Goal: Task Accomplishment & Management: Manage account settings

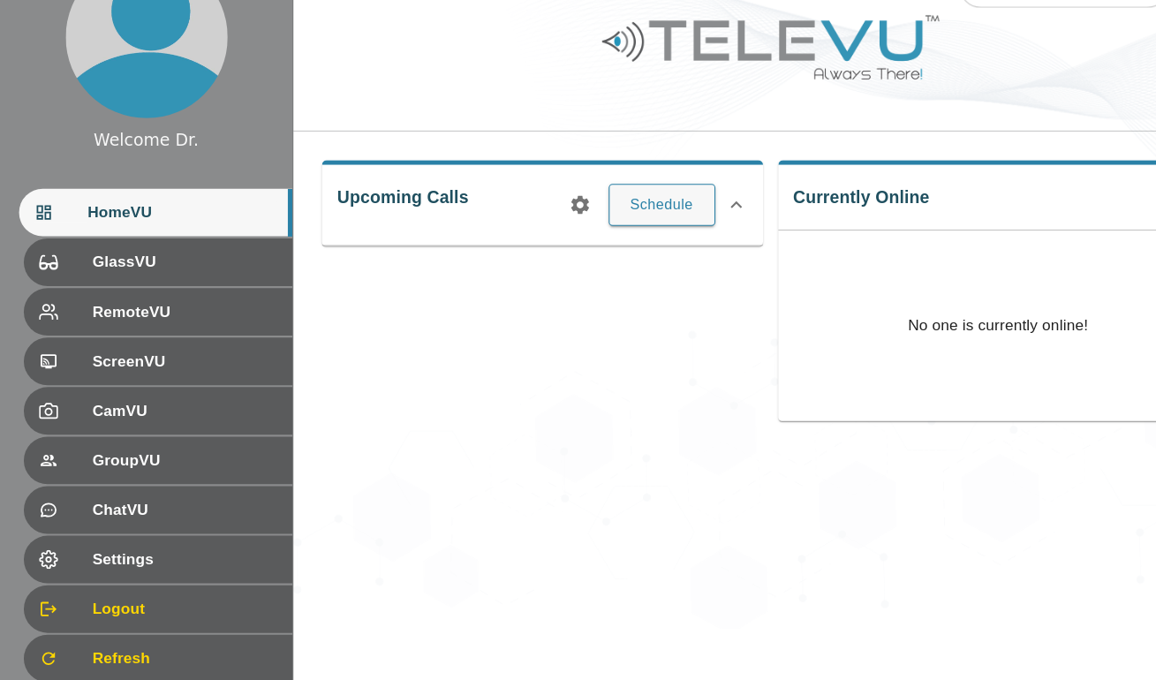
click at [125, 582] on div "Settings" at bounding box center [146, 568] width 249 height 44
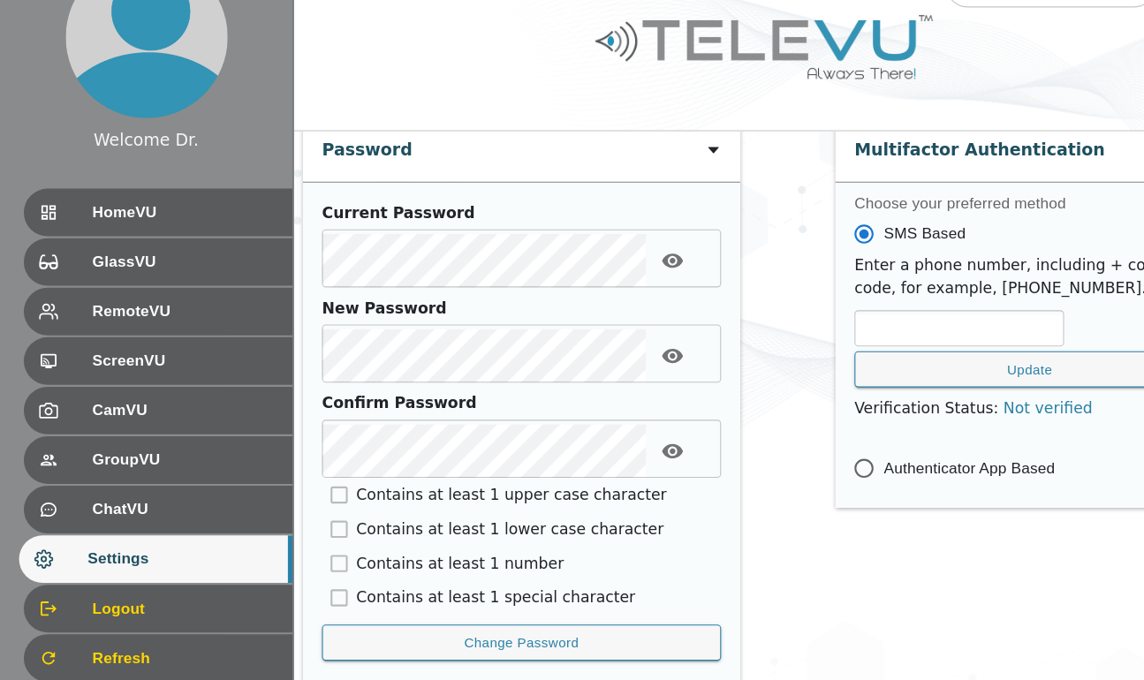
scroll to position [885, 0]
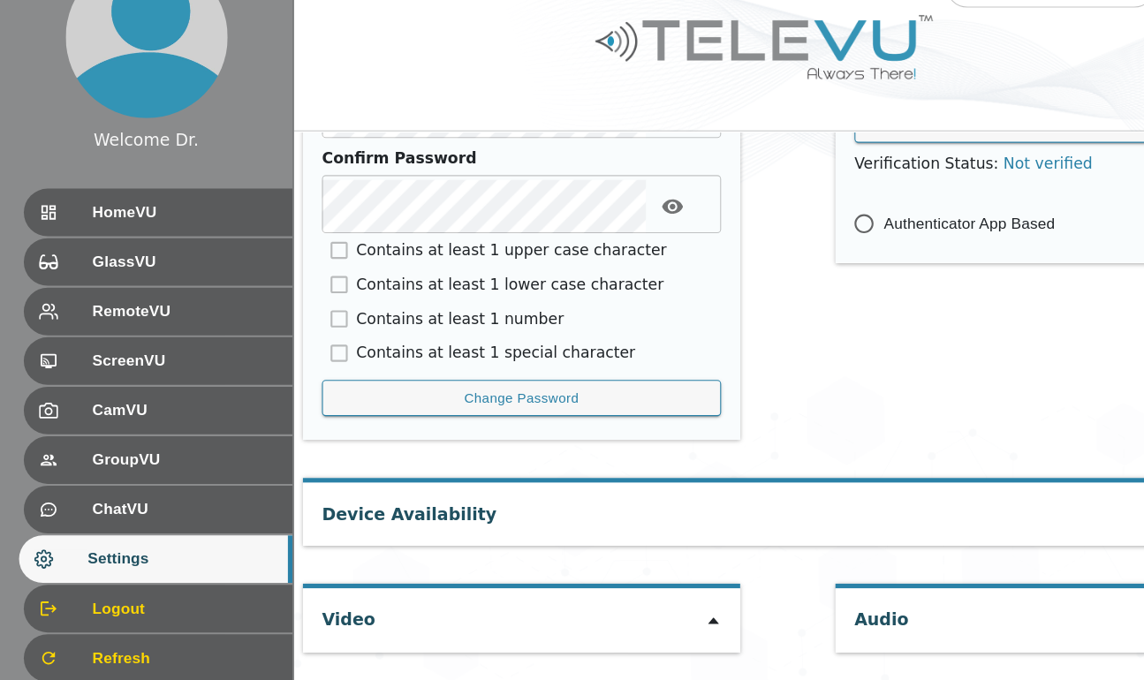
click at [479, 634] on div "Video" at bounding box center [484, 624] width 406 height 58
click at [655, 615] on div at bounding box center [662, 625] width 14 height 21
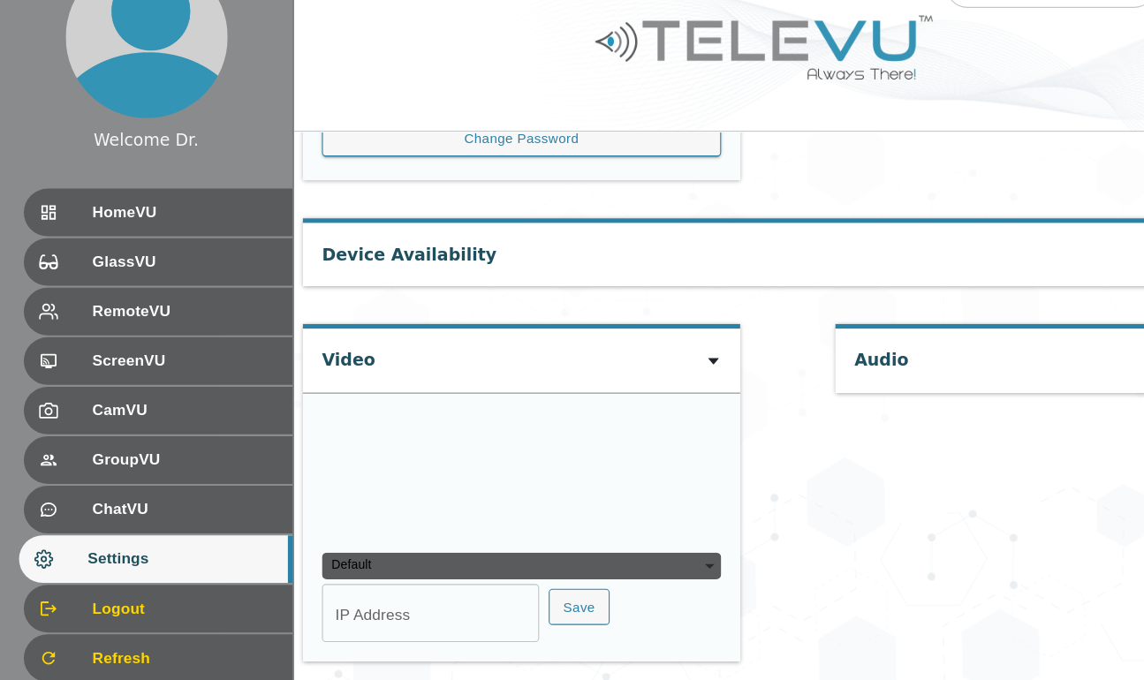
scroll to position [1134, 0]
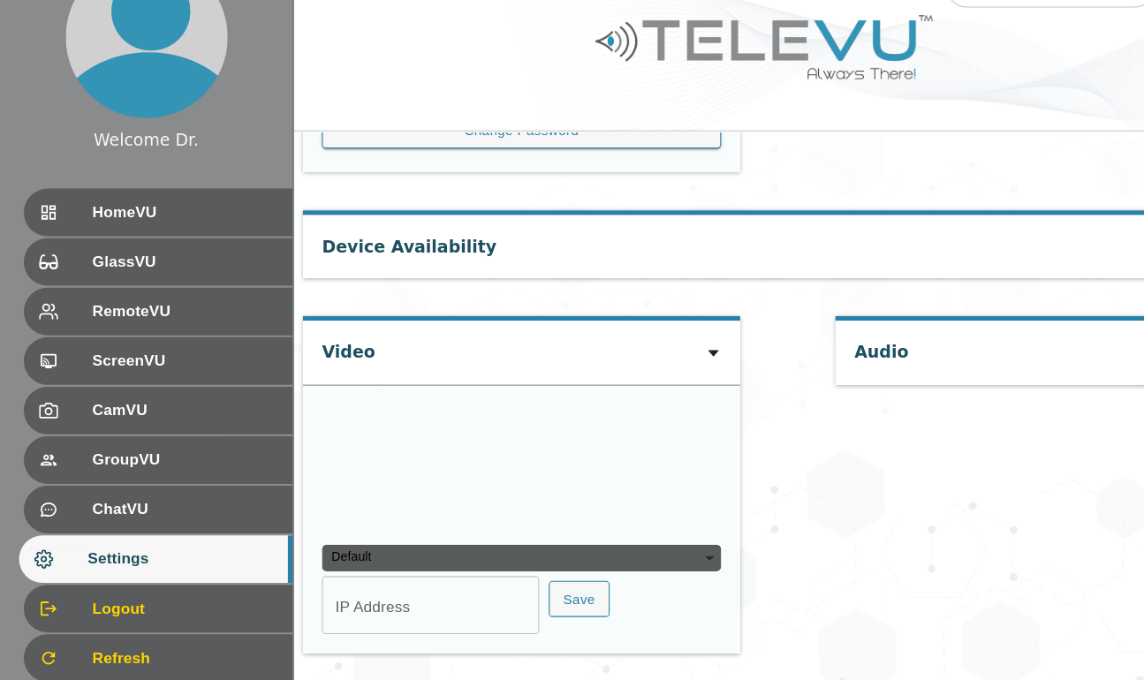
type input "bcd772c021509cf80e14ccc0af13aefee06b380f46f5f209c93f8d95717546a1"
click at [119, 247] on span "HomeVU" at bounding box center [171, 246] width 171 height 21
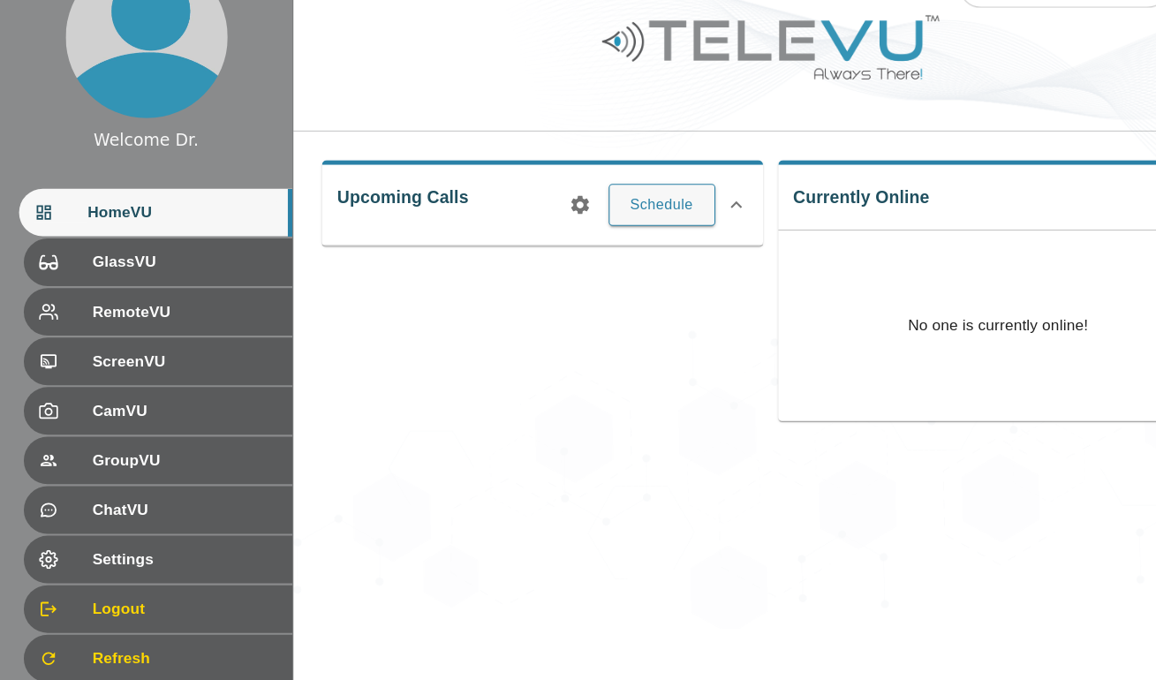
click at [117, 570] on span "Settings" at bounding box center [171, 567] width 171 height 21
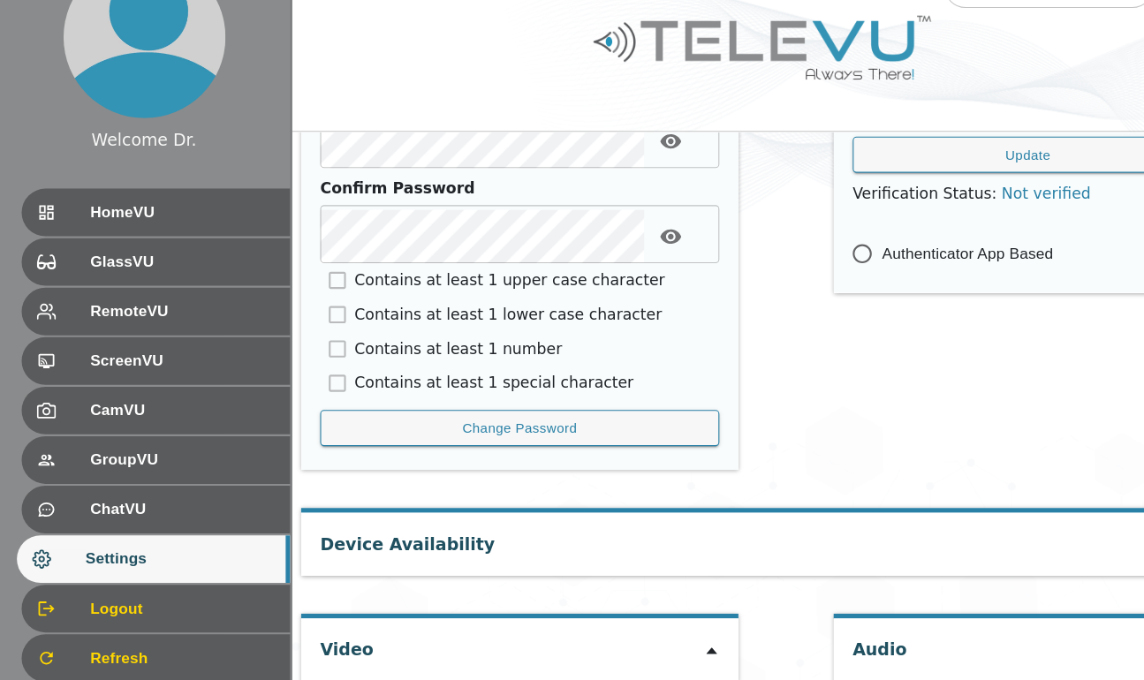
scroll to position [885, 0]
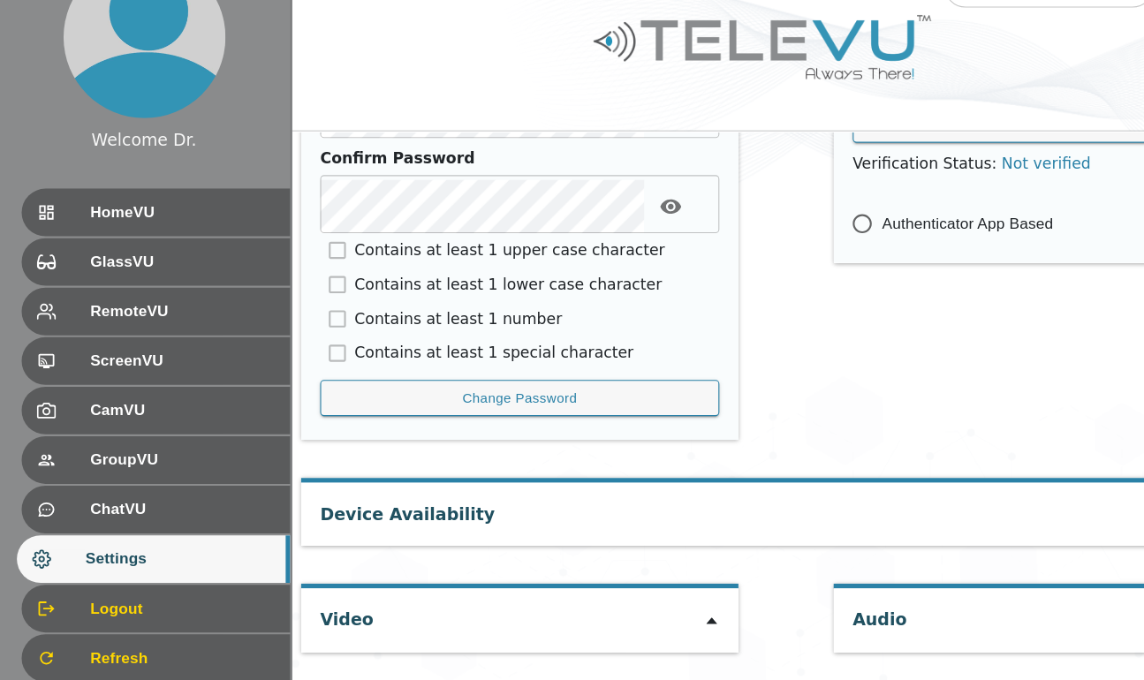
click at [656, 626] on icon at bounding box center [661, 626] width 10 height 6
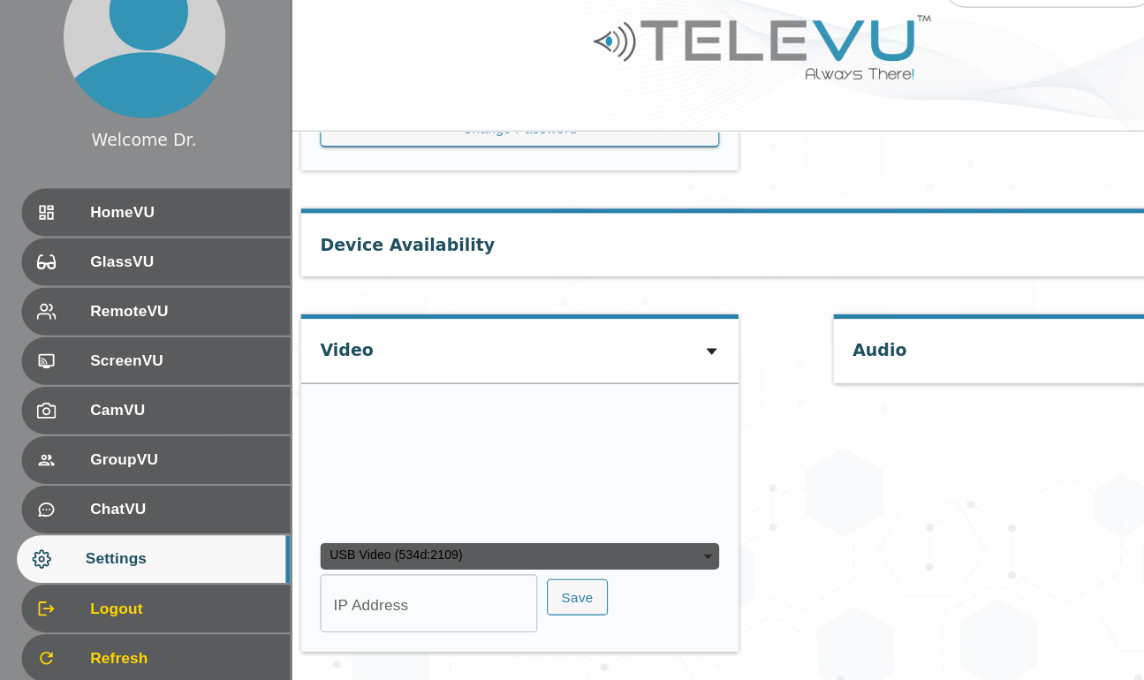
scroll to position [1259, 0]
click at [507, 481] on video at bounding box center [431, 480] width 265 height 133
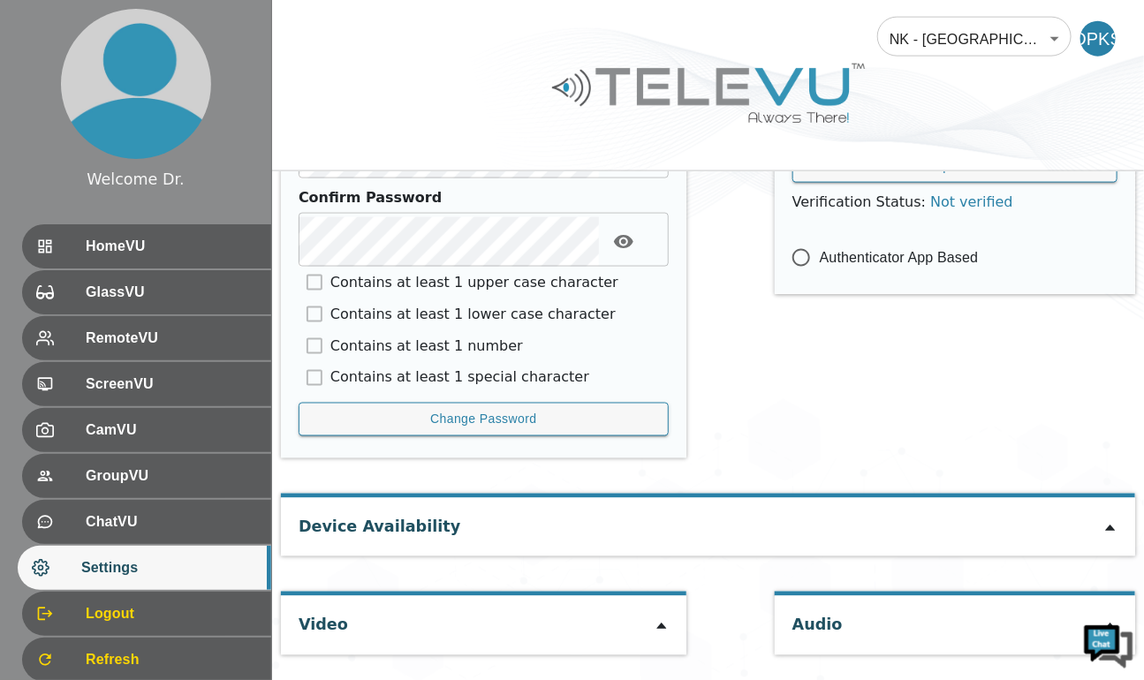
scroll to position [879, 0]
